Goal: Task Accomplishment & Management: Complete application form

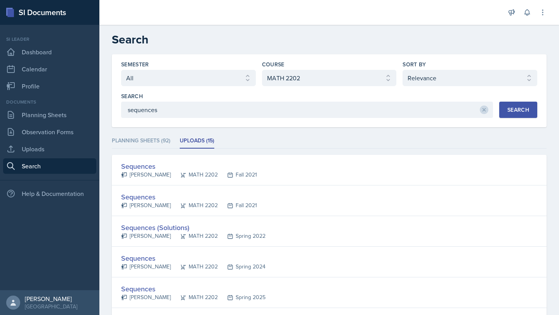
select select "all"
select select "888eba85-ce35-425b-8fd7-94794d548725"
select select "1"
click at [49, 131] on link "Observation Forms" at bounding box center [49, 132] width 93 height 16
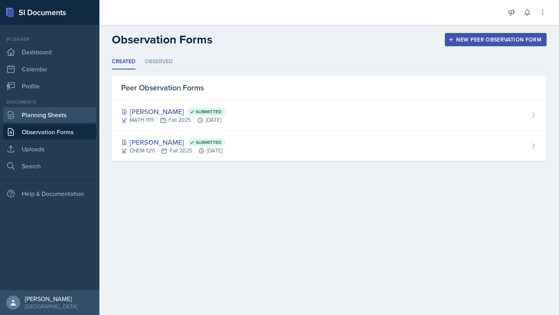
click at [47, 112] on link "Planning Sheets" at bounding box center [49, 115] width 93 height 16
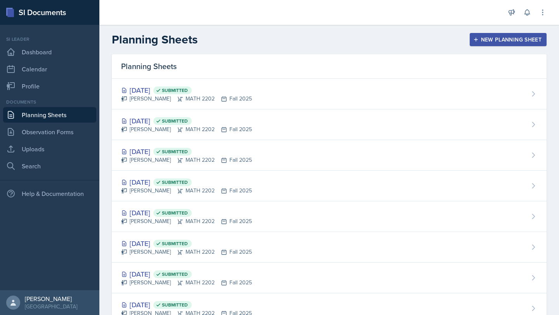
click at [482, 40] on div "New Planning Sheet" at bounding box center [508, 39] width 67 height 6
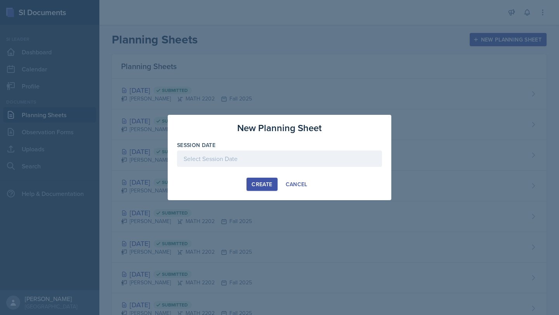
click at [272, 149] on div "Session Date" at bounding box center [279, 145] width 205 height 8
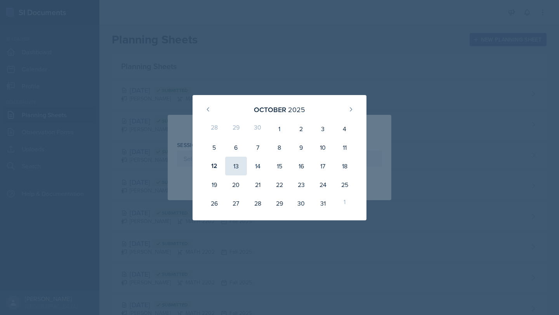
click at [239, 165] on div "13" at bounding box center [236, 166] width 22 height 19
type input "[DATE]"
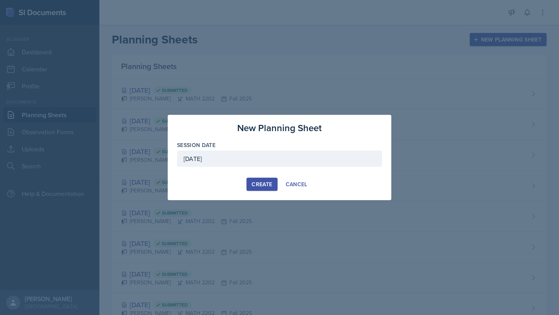
click at [257, 185] on div "Create" at bounding box center [261, 184] width 21 height 6
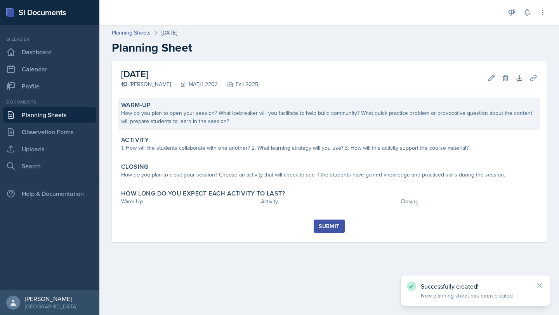
click at [197, 111] on div "How do you plan to open your session? What icebreaker will you facilitate to he…" at bounding box center [329, 117] width 416 height 16
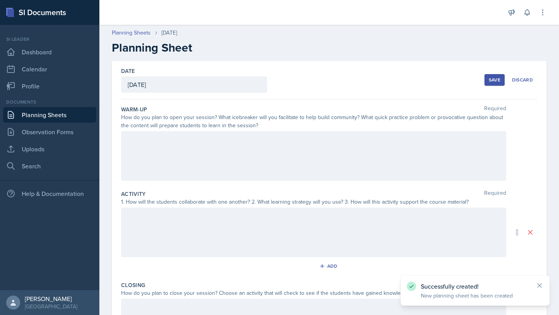
click at [187, 158] on div at bounding box center [313, 156] width 385 height 50
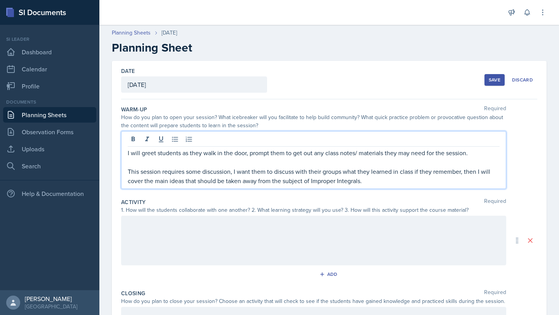
click at [315, 231] on div at bounding box center [313, 241] width 385 height 50
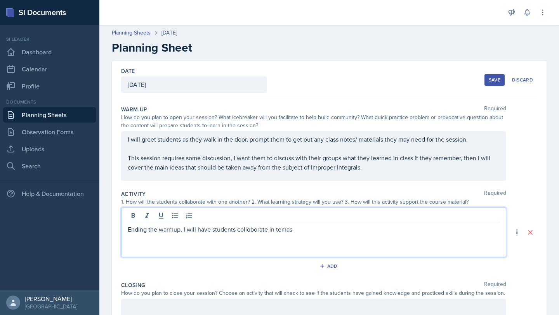
click at [248, 229] on p "Ending the warmup, I will have students colloborate in temas" at bounding box center [314, 229] width 372 height 9
click at [296, 231] on p "Ending the warmup, I will have students collaborate in temas" at bounding box center [314, 229] width 372 height 9
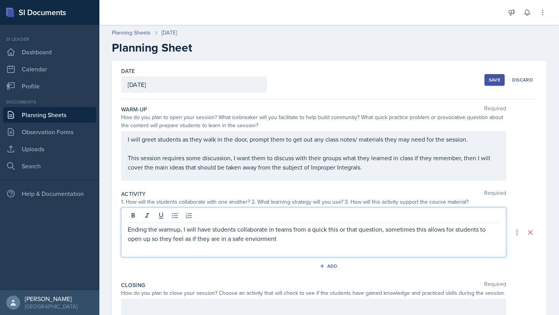
click at [255, 241] on p "Ending the warmup, I will have students collaborate in teams from a quick this …" at bounding box center [314, 234] width 372 height 19
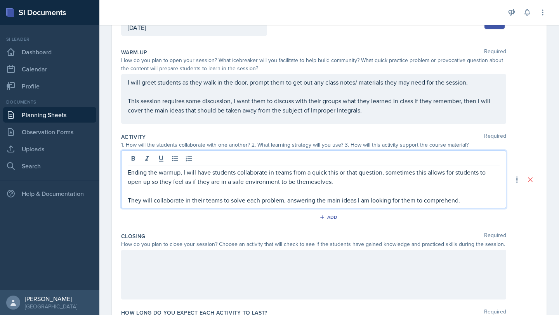
scroll to position [71, 0]
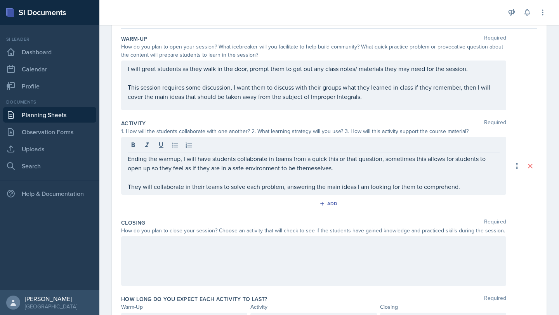
click at [300, 260] on div at bounding box center [313, 261] width 385 height 50
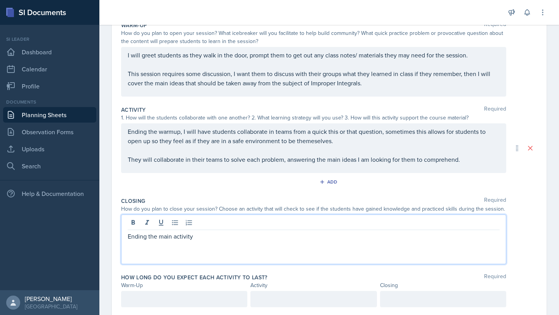
scroll to position [92, 0]
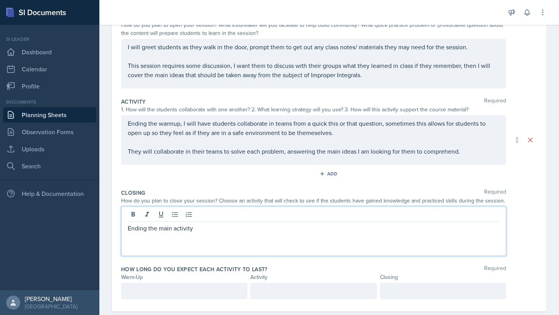
click at [488, 147] on p at bounding box center [314, 141] width 372 height 9
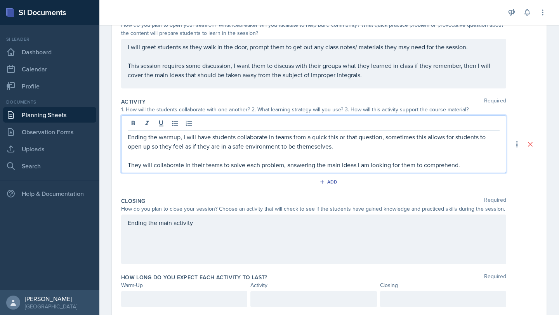
click at [482, 163] on p "They will collaborate in their teams to solve each problem, answering the main …" at bounding box center [314, 164] width 372 height 9
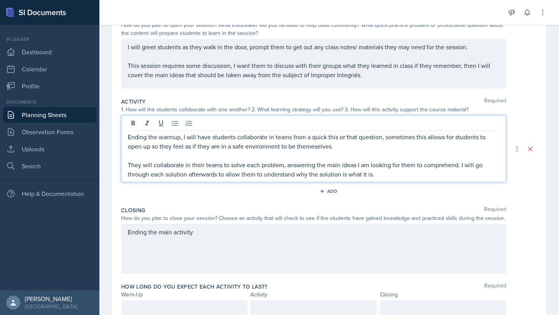
click at [452, 256] on div "Ending the main activity" at bounding box center [313, 249] width 385 height 50
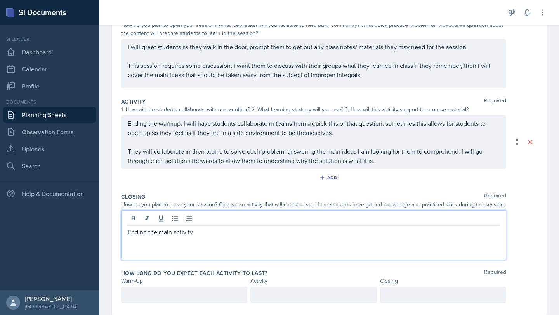
scroll to position [106, 0]
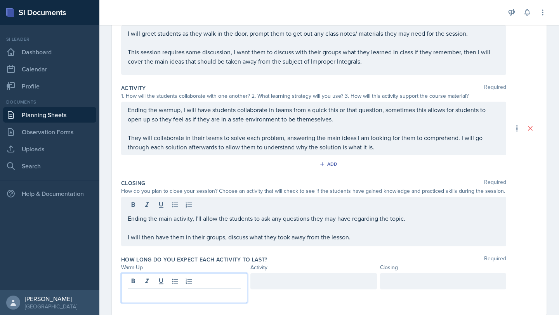
click at [205, 278] on div at bounding box center [184, 288] width 126 height 30
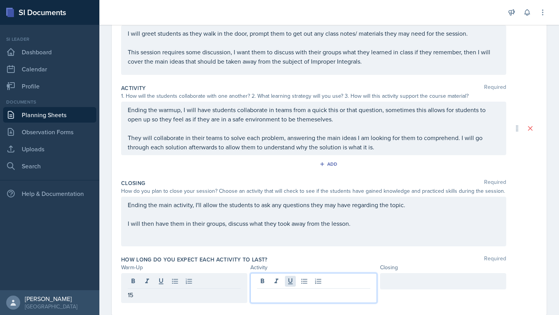
click at [288, 280] on div at bounding box center [313, 288] width 126 height 30
click at [399, 284] on div at bounding box center [443, 281] width 126 height 16
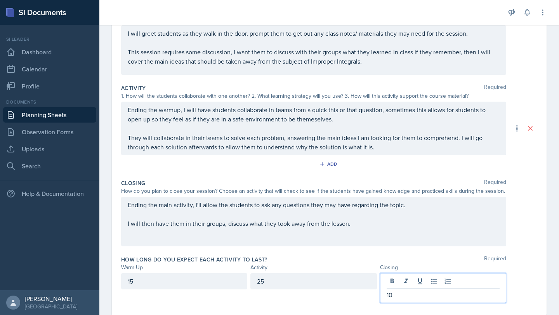
click at [395, 257] on div "How long do you expect each activity to last? Required" at bounding box center [329, 260] width 416 height 8
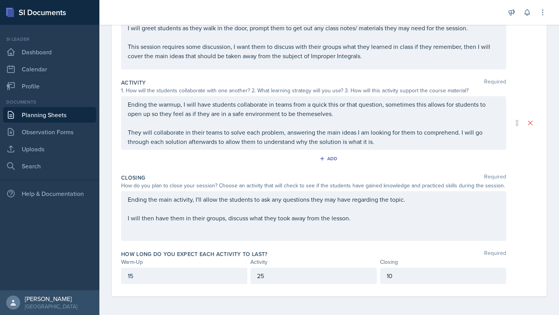
scroll to position [0, 0]
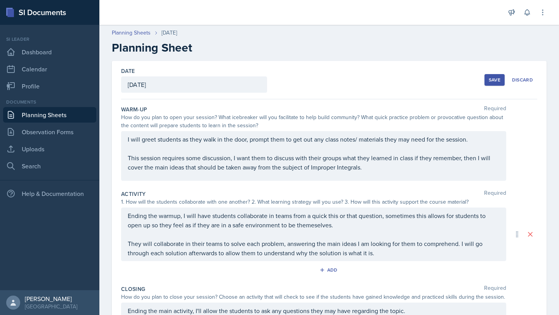
click at [490, 77] on div "Save" at bounding box center [495, 80] width 12 height 6
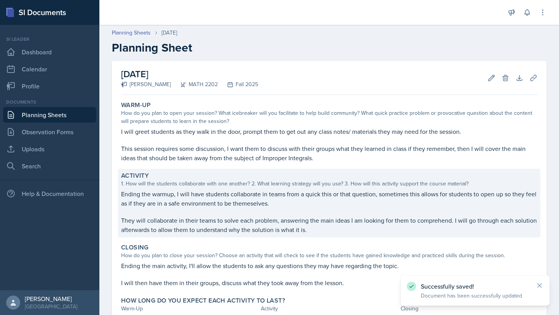
click at [324, 196] on p "Ending the warmup, I will have students collaborate in teams from a quick this …" at bounding box center [329, 198] width 416 height 19
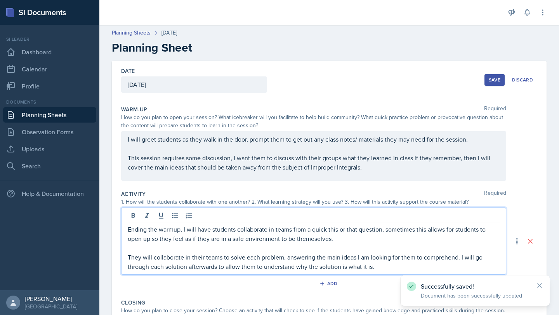
click at [314, 226] on p "Ending the warmup, I will have students collaborate in teams from a quick this …" at bounding box center [314, 234] width 372 height 19
click at [494, 76] on button "Save" at bounding box center [494, 80] width 20 height 12
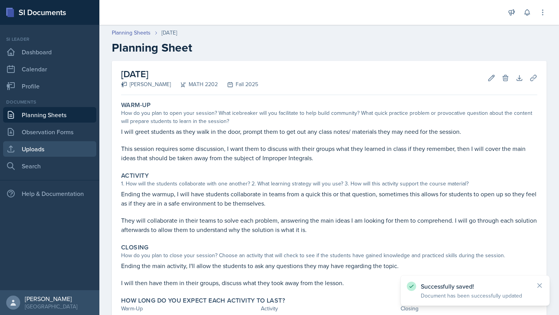
click at [49, 145] on link "Uploads" at bounding box center [49, 149] width 93 height 16
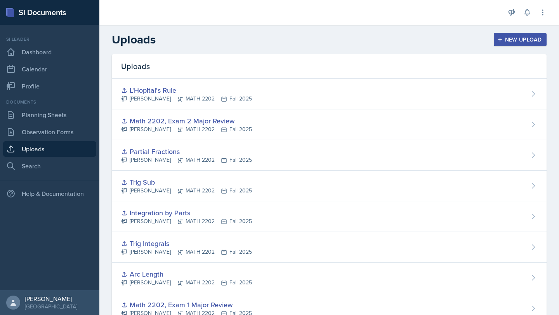
click at [507, 38] on div "New Upload" at bounding box center [520, 39] width 43 height 6
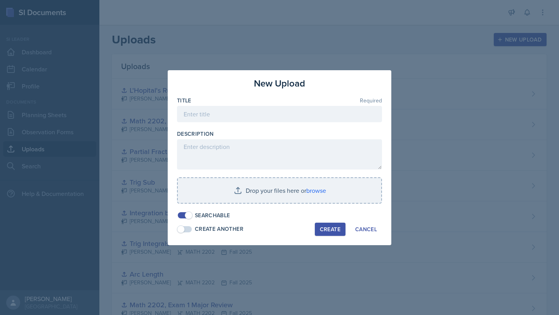
click at [210, 96] on div "New Upload Title Required Description Drop your files here or browse Searchable…" at bounding box center [280, 157] width 224 height 175
click at [204, 107] on input at bounding box center [279, 114] width 205 height 16
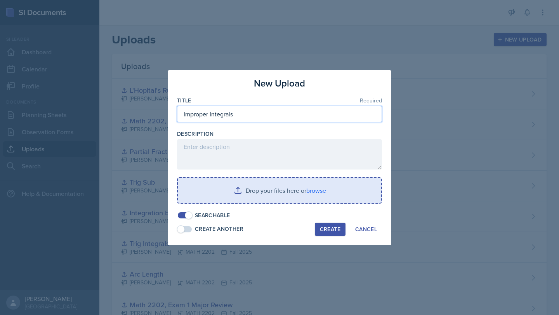
type input "Improper Integrals"
click at [256, 186] on input "file" at bounding box center [279, 190] width 203 height 25
click at [270, 187] on input "file" at bounding box center [279, 190] width 203 height 25
click at [258, 187] on input "file" at bounding box center [279, 190] width 203 height 25
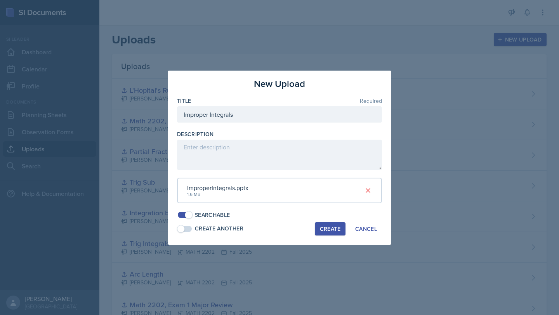
click at [336, 231] on div "Create" at bounding box center [330, 229] width 21 height 6
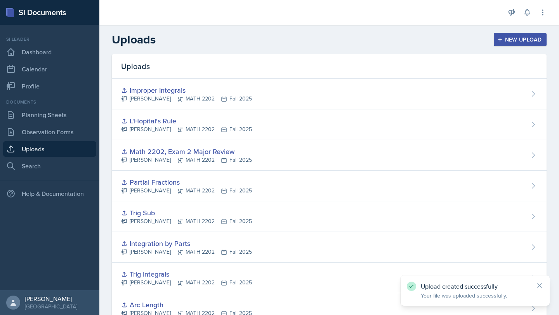
click at [519, 37] on div "New Upload" at bounding box center [520, 39] width 43 height 6
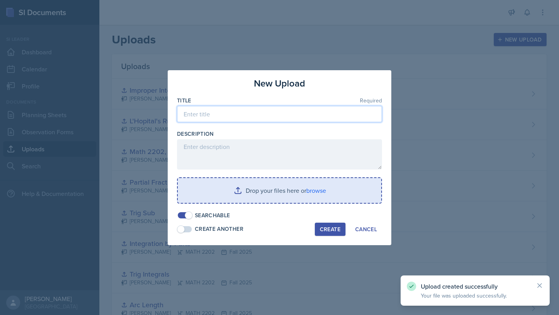
click at [307, 111] on input at bounding box center [279, 114] width 205 height 16
type input "s"
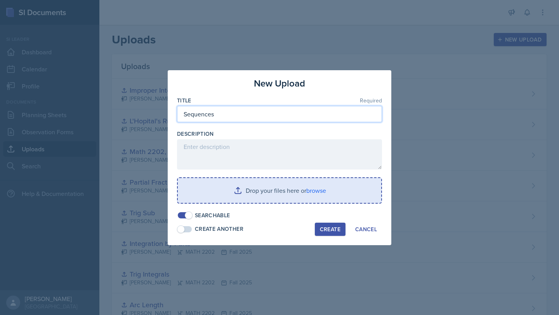
type input "Sequences"
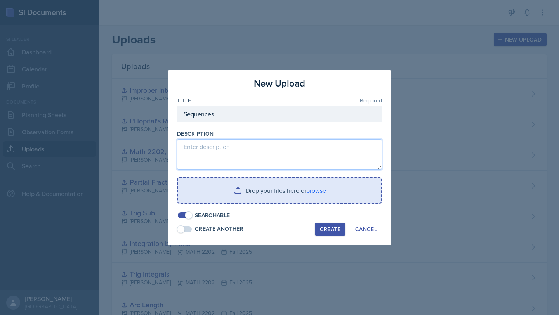
click at [245, 146] on textarea at bounding box center [279, 154] width 205 height 30
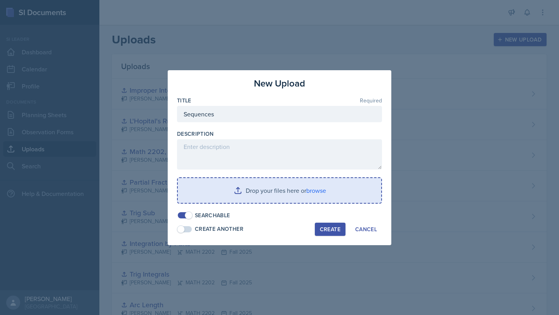
click at [253, 200] on input "file" at bounding box center [279, 190] width 203 height 25
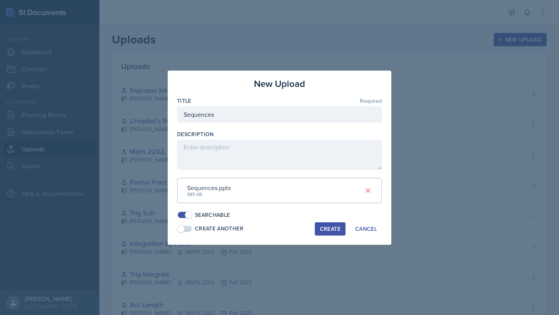
click at [326, 227] on div "Create" at bounding box center [330, 229] width 21 height 6
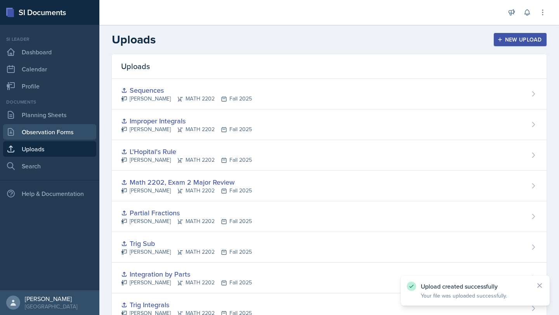
click at [62, 132] on link "Observation Forms" at bounding box center [49, 132] width 93 height 16
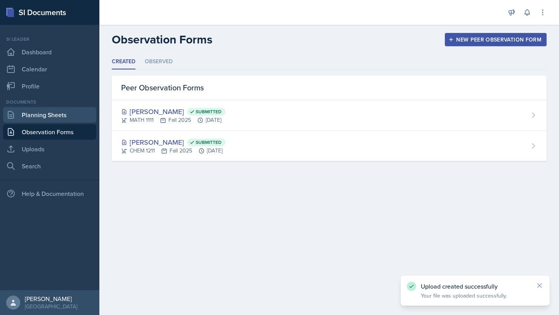
click at [60, 114] on link "Planning Sheets" at bounding box center [49, 115] width 93 height 16
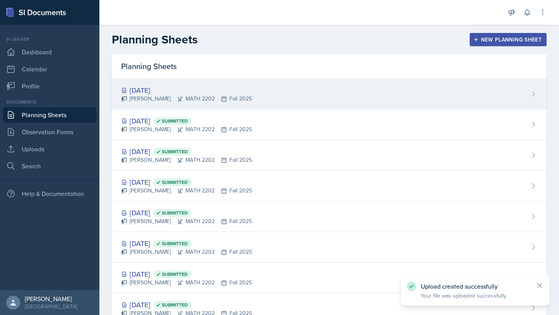
click at [181, 101] on div "[PERSON_NAME] MATH 2202 Fall 2025" at bounding box center [186, 99] width 131 height 8
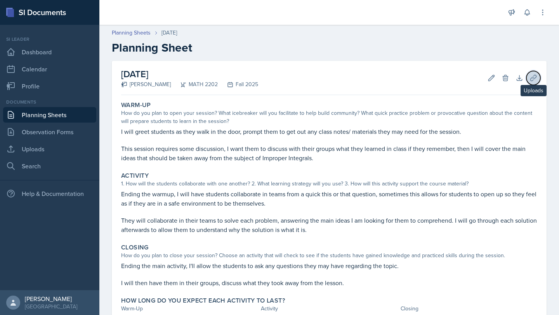
click at [537, 82] on button "Uploads" at bounding box center [533, 78] width 14 height 14
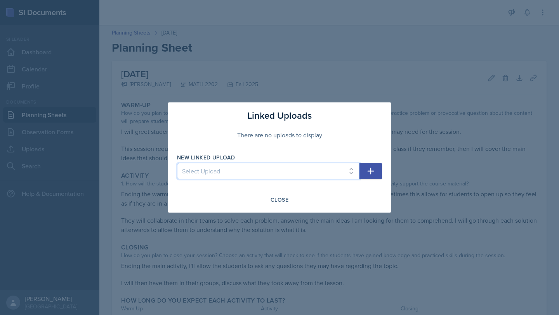
click at [300, 169] on select "Select Upload First Day - Derv Duels Second Day - Choosing U Second Day - Warm …" at bounding box center [268, 171] width 182 height 16
select select "10beea89-45d9-40d4-8ed2-bb23b2fe9fc0"
click at [177, 163] on select "Select Upload First Day - Derv Duels Second Day - Choosing U Second Day - Warm …" at bounding box center [268, 171] width 182 height 16
click at [372, 175] on icon "button" at bounding box center [370, 170] width 9 height 9
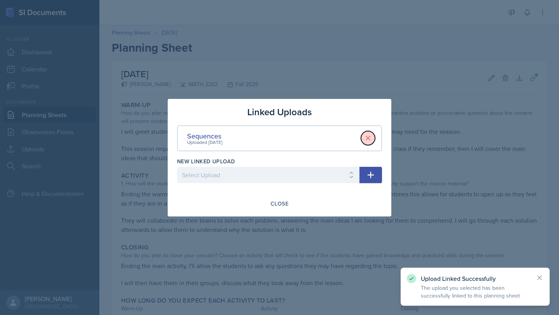
click at [366, 138] on icon at bounding box center [368, 138] width 8 height 8
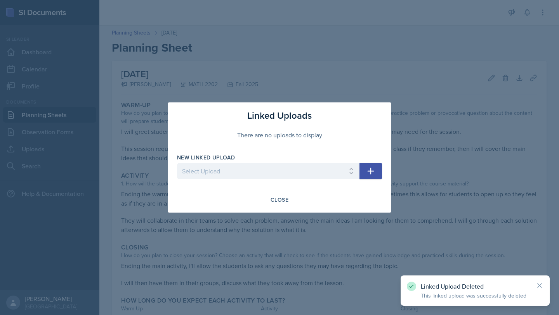
click at [370, 177] on button "button" at bounding box center [370, 171] width 23 height 16
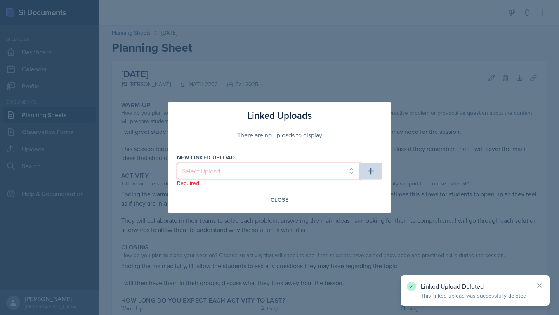
click at [337, 168] on select "Select Upload First Day - Derv Duels Second Day - Choosing U Second Day - Warm …" at bounding box center [268, 171] width 182 height 16
select select "eb9d69ab-d159-4922-ad15-36bc7c5c8d9d"
click at [177, 163] on select "Select Upload First Day - Derv Duels Second Day - Choosing U Second Day - Warm …" at bounding box center [268, 171] width 182 height 16
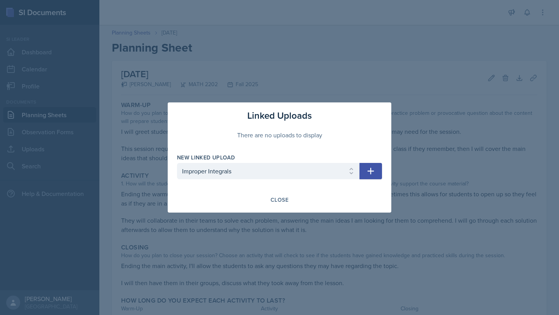
click at [370, 172] on icon "button" at bounding box center [370, 171] width 7 height 7
select select
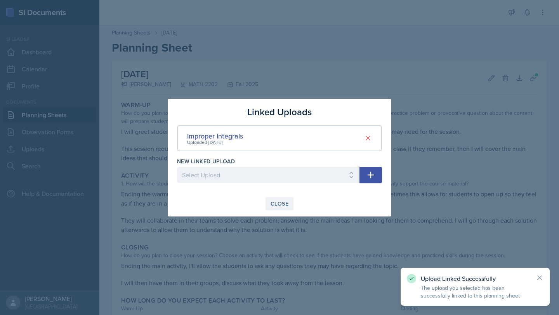
click at [274, 203] on div "Close" at bounding box center [279, 204] width 18 height 6
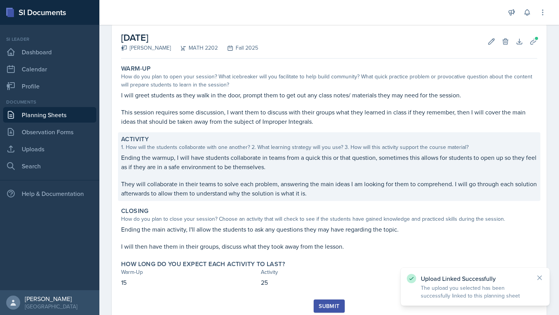
scroll to position [62, 0]
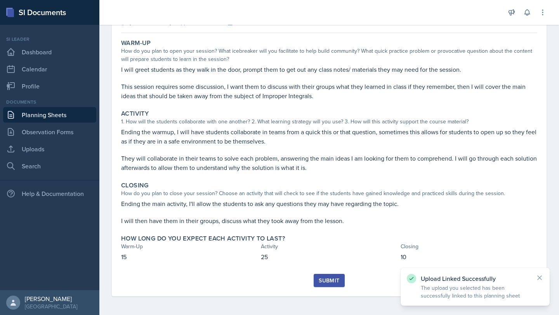
click at [322, 283] on div "Submit" at bounding box center [329, 280] width 21 height 6
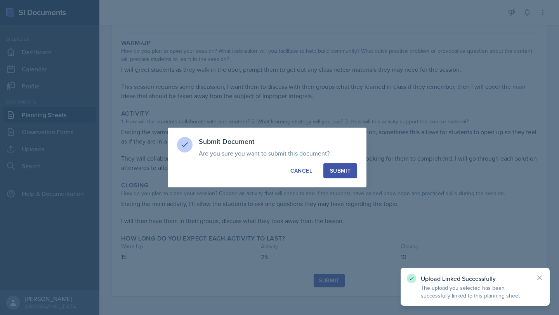
click at [347, 173] on div "Submit" at bounding box center [340, 171] width 21 height 8
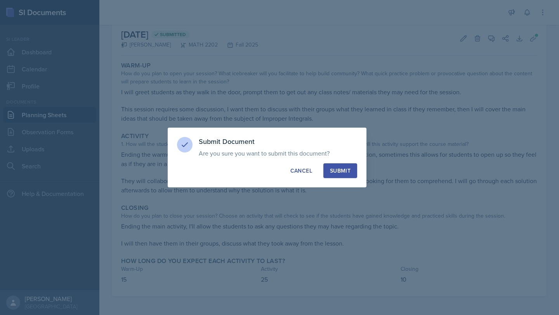
scroll to position [40, 0]
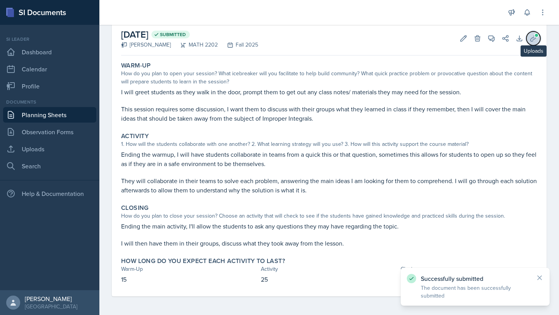
click at [537, 40] on button "Uploads" at bounding box center [533, 38] width 14 height 14
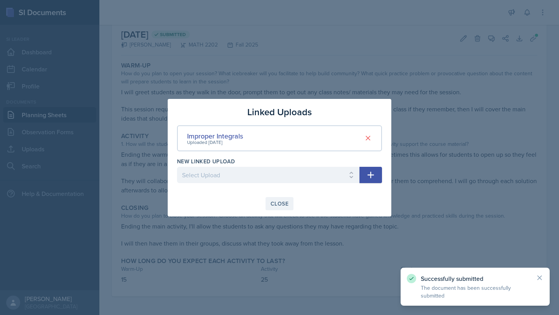
click at [274, 203] on div "Close" at bounding box center [279, 204] width 18 height 6
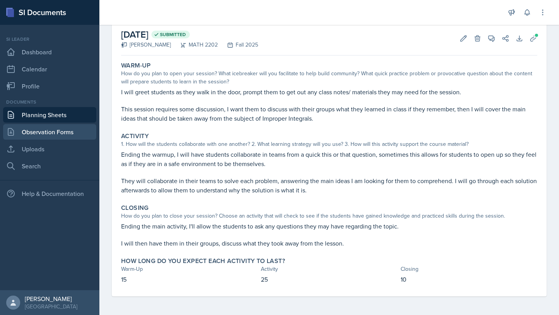
click at [56, 130] on link "Observation Forms" at bounding box center [49, 132] width 93 height 16
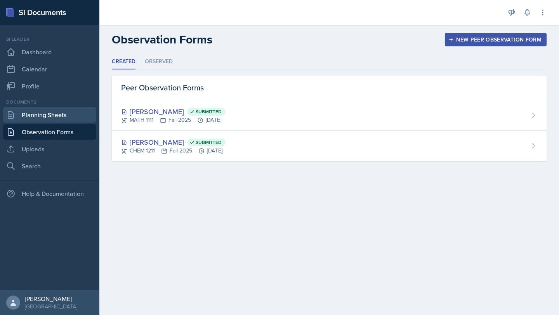
click at [73, 107] on link "Planning Sheets" at bounding box center [49, 115] width 93 height 16
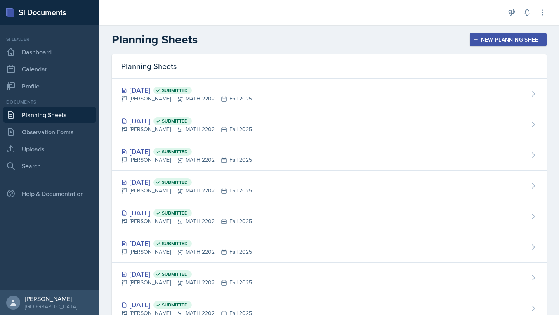
click at [508, 34] on button "New Planning Sheet" at bounding box center [508, 39] width 77 height 13
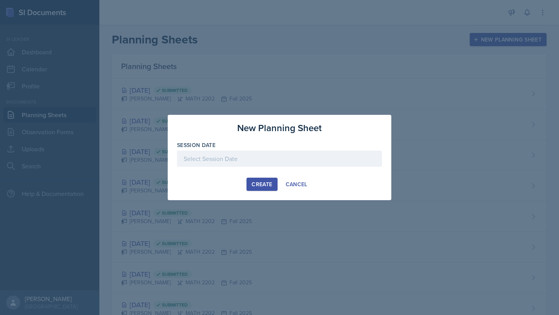
click at [277, 163] on div at bounding box center [279, 159] width 205 height 16
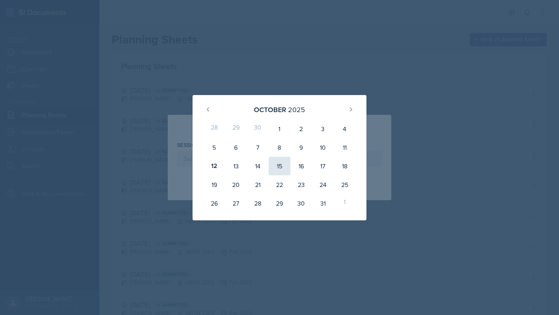
click at [281, 164] on div "15" at bounding box center [280, 166] width 22 height 19
type input "[DATE]"
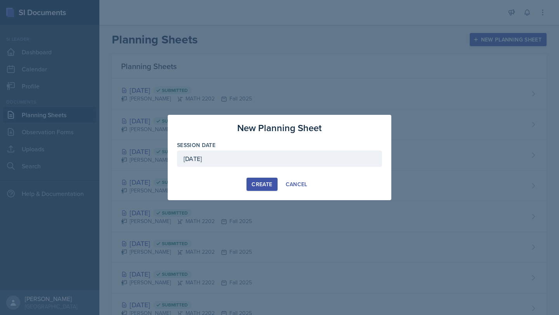
click at [250, 180] on button "Create" at bounding box center [261, 184] width 31 height 13
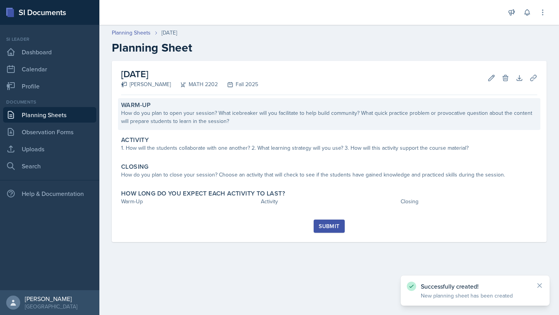
click at [273, 118] on div "How do you plan to open your session? What icebreaker will you facilitate to he…" at bounding box center [329, 117] width 416 height 16
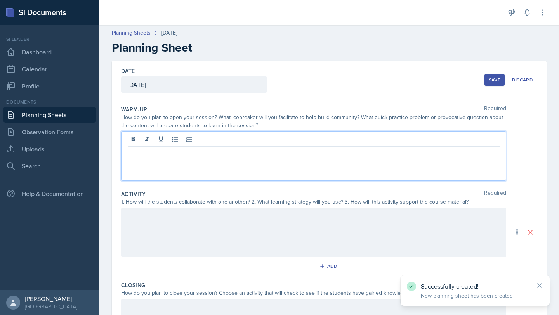
click at [226, 136] on div at bounding box center [313, 156] width 385 height 50
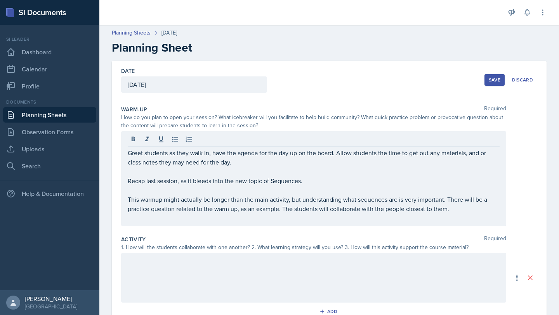
click at [151, 277] on div at bounding box center [313, 278] width 385 height 50
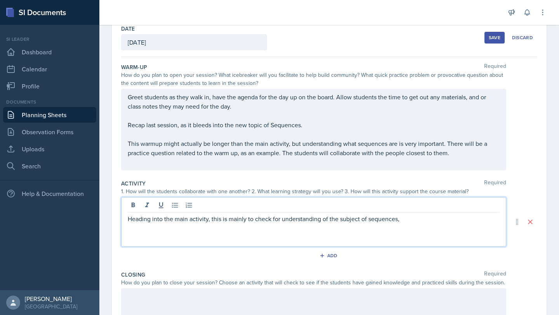
scroll to position [42, 0]
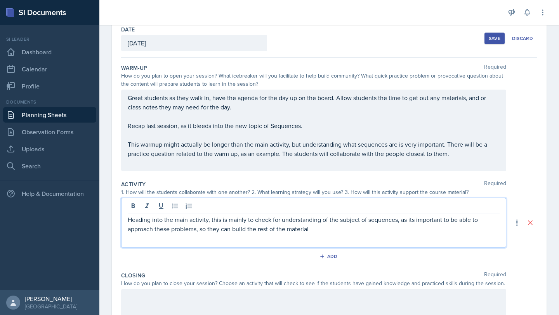
click at [248, 228] on p "Heading into the main activity, this is mainly to check for understanding of th…" at bounding box center [314, 224] width 372 height 19
click at [246, 227] on p "Heading into the main activity, this is mainly to check for understanding of th…" at bounding box center [314, 224] width 372 height 19
click at [324, 228] on p "Heading into the main activity, this is mainly to check for understanding of th…" at bounding box center [314, 224] width 372 height 19
drag, startPoint x: 286, startPoint y: 231, endPoint x: 400, endPoint y: 222, distance: 114.5
click at [400, 222] on p "Heading into the main activity, this is mainly to check for understanding of th…" at bounding box center [314, 224] width 372 height 19
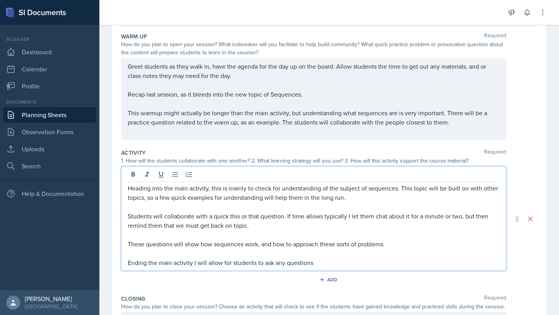
scroll to position [81, 0]
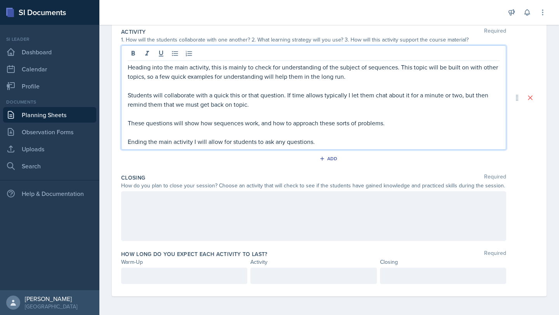
click at [233, 222] on div at bounding box center [313, 216] width 385 height 50
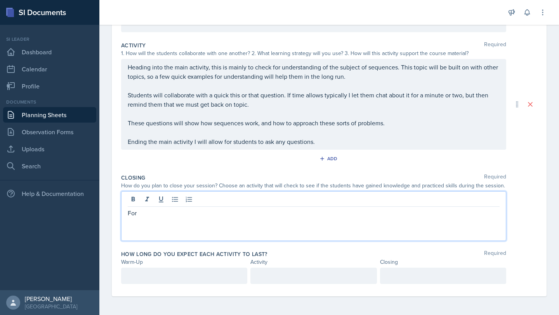
click at [193, 281] on div at bounding box center [184, 276] width 126 height 16
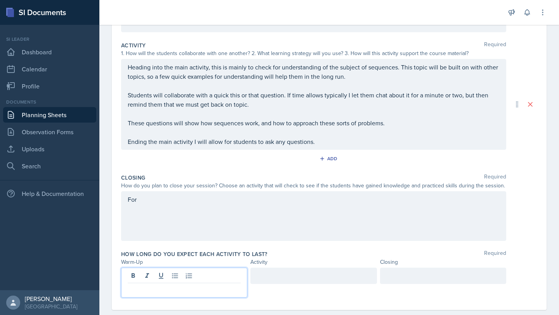
scroll to position [194, 0]
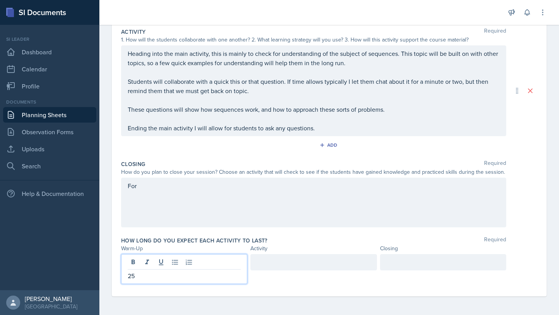
click at [264, 268] on div at bounding box center [313, 262] width 126 height 16
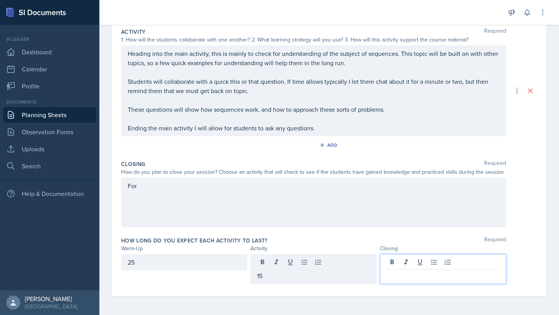
click at [444, 261] on div at bounding box center [443, 269] width 126 height 30
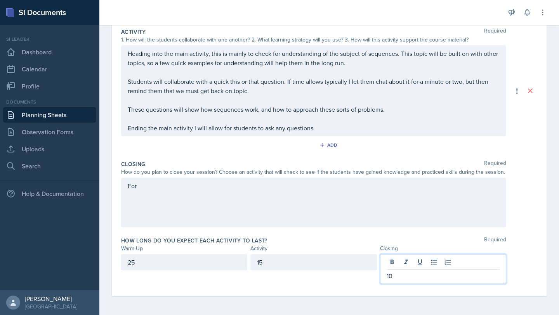
click at [310, 224] on div "For" at bounding box center [313, 203] width 385 height 50
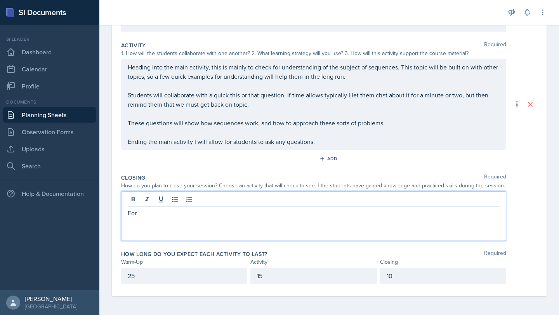
scroll to position [180, 0]
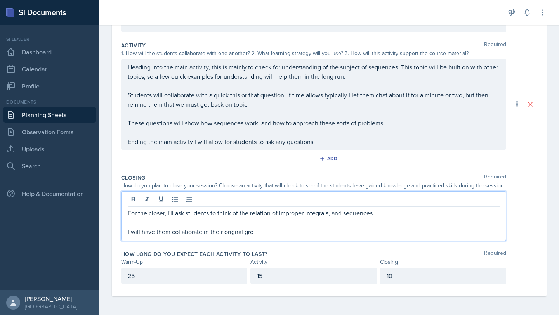
click at [250, 235] on p "I will have them collaborate in their orignal gro" at bounding box center [314, 231] width 372 height 9
click at [257, 235] on p "I will have them collaborate in their orignal gro" at bounding box center [314, 231] width 372 height 9
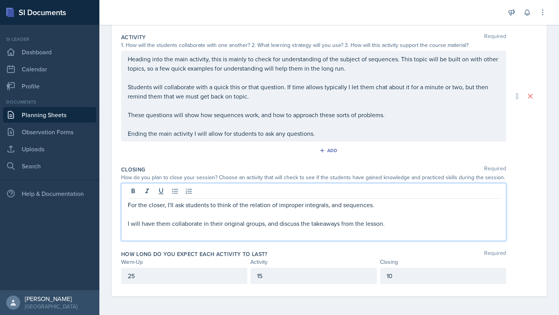
scroll to position [194, 0]
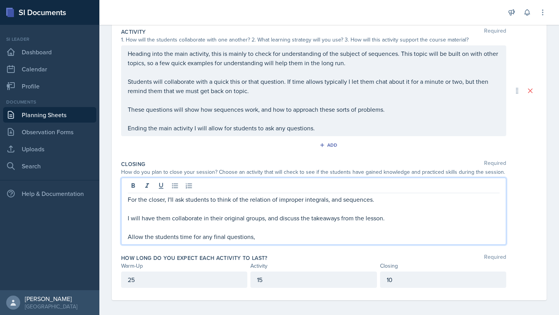
click at [128, 237] on p "Allow the students time for any final questions," at bounding box center [314, 236] width 372 height 9
click at [158, 240] on p "Finally, I'll Allow the students time for any final questions," at bounding box center [314, 236] width 372 height 9
click at [291, 234] on p "Finally, I'll allow the students time for any final questions," at bounding box center [314, 236] width 372 height 9
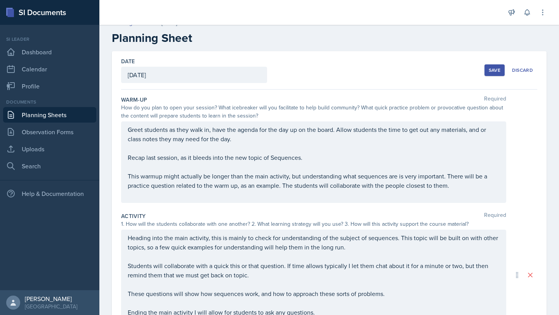
scroll to position [0, 0]
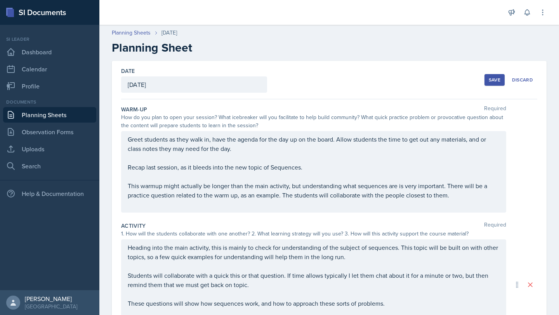
click at [491, 82] on div "Save" at bounding box center [495, 80] width 12 height 6
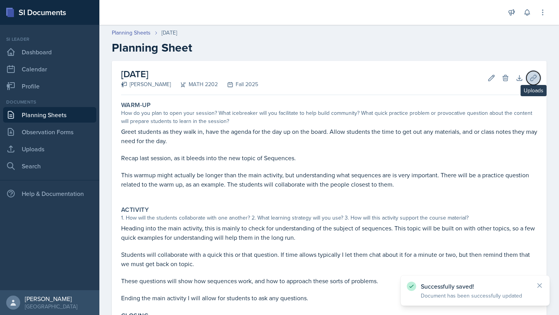
click at [530, 79] on icon at bounding box center [533, 78] width 6 height 6
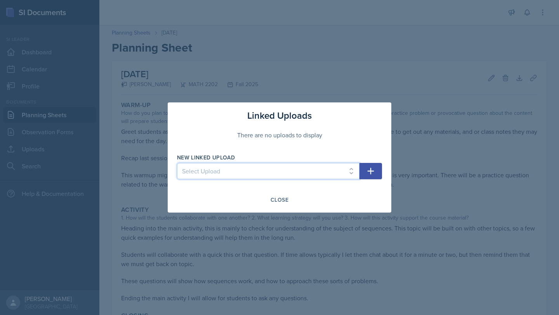
click at [300, 174] on select "Select Upload First Day - Derv Duels Second Day - Choosing U Second Day - Warm …" at bounding box center [268, 171] width 182 height 16
select select "10beea89-45d9-40d4-8ed2-bb23b2fe9fc0"
click at [177, 163] on select "Select Upload First Day - Derv Duels Second Day - Choosing U Second Day - Warm …" at bounding box center [268, 171] width 182 height 16
click at [364, 179] on button "button" at bounding box center [370, 171] width 23 height 16
select select
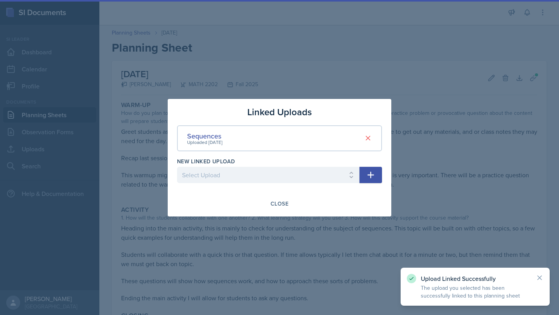
click at [293, 197] on div "Close" at bounding box center [279, 203] width 205 height 13
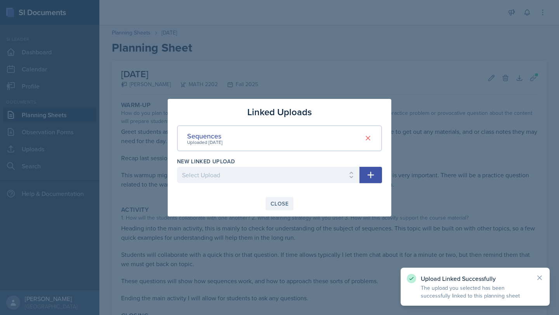
click at [279, 204] on div "Close" at bounding box center [279, 204] width 18 height 6
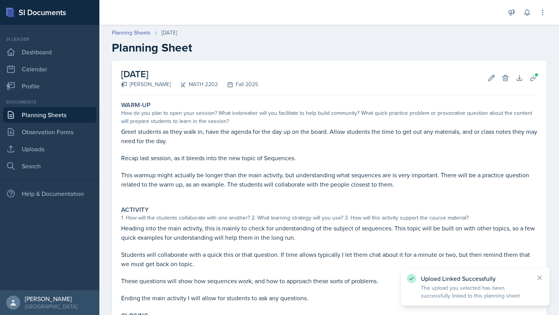
scroll to position [147, 0]
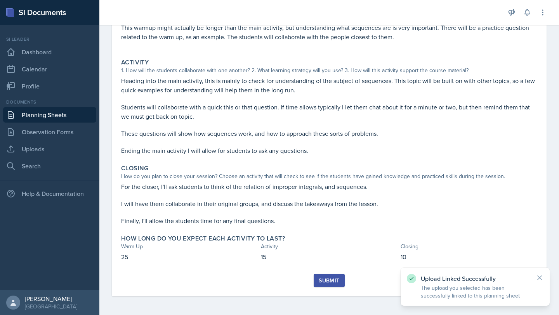
click at [326, 277] on div "Submit" at bounding box center [329, 280] width 21 height 6
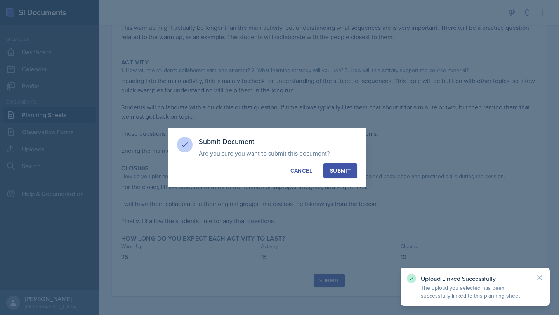
click at [340, 175] on button "Submit" at bounding box center [340, 170] width 34 height 15
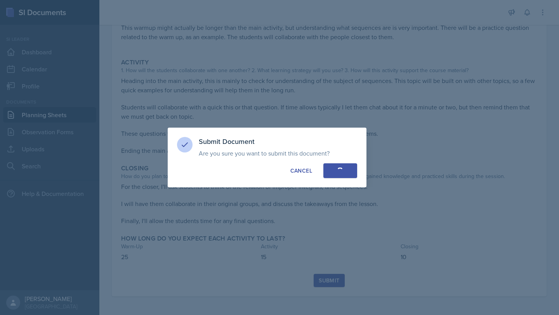
scroll to position [125, 0]
